Goal: Check status: Check status

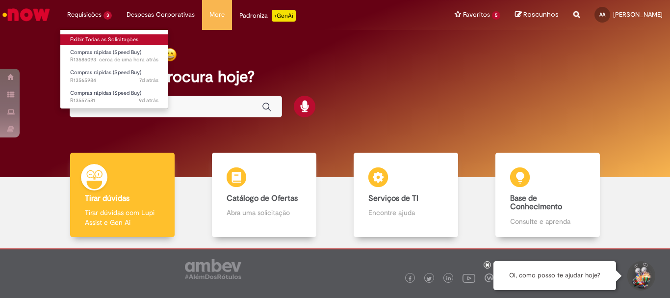
click at [97, 37] on link "Exibir Todas as Solicitações" at bounding box center [114, 39] width 108 height 11
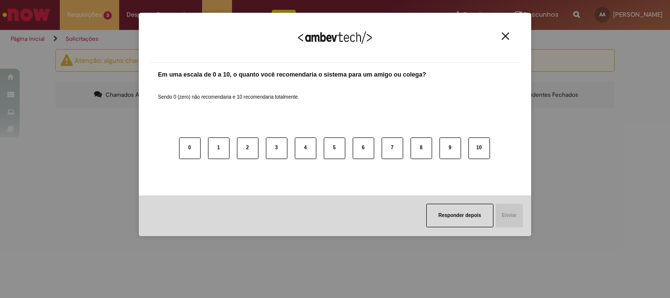
click at [505, 36] on img "Close" at bounding box center [504, 35] width 7 height 7
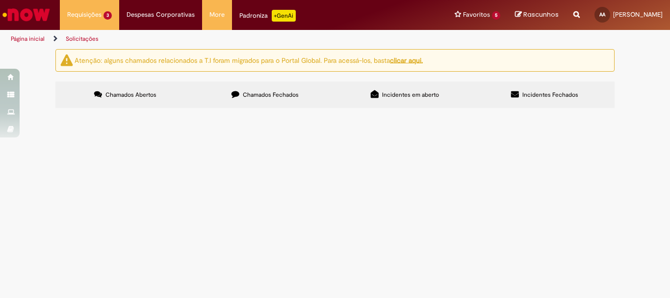
click at [254, 92] on span "Chamados Fechados" at bounding box center [271, 95] width 56 height 8
click at [0, 0] on span "PROPOSTA TÉCNICA/COMERCIAL PARA SERVIÇO DE INSTALAÇÃO DE TUBULAÇÃO PARA LIMPEZA…" at bounding box center [0, 0] width 0 height 0
click at [0, 0] on span "R13478032" at bounding box center [0, 0] width 0 height 0
click at [0, 0] on span "[DATE] 14:06:48" at bounding box center [0, 0] width 0 height 0
